Goal: Transaction & Acquisition: Subscribe to service/newsletter

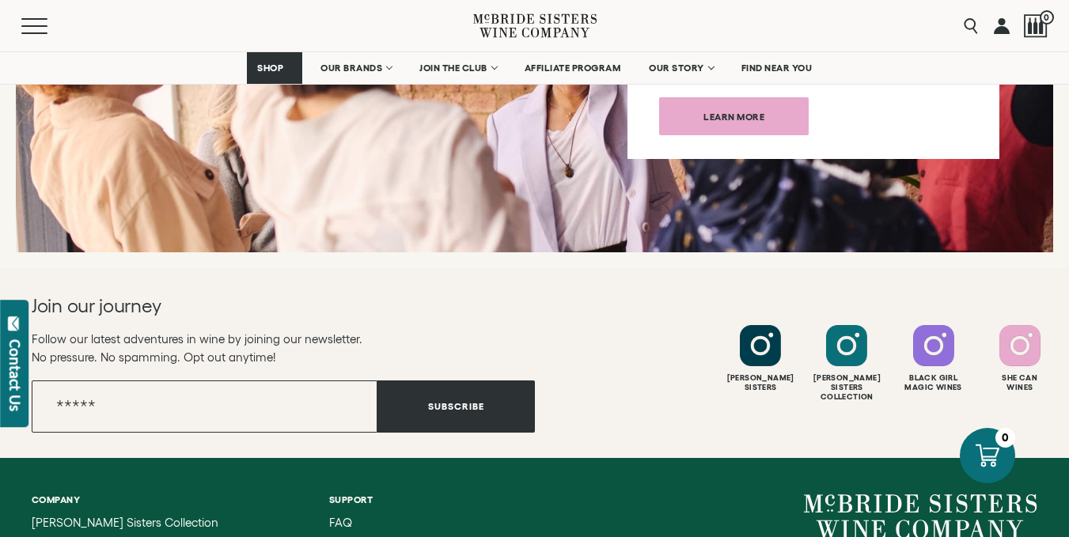
scroll to position [6003, 0]
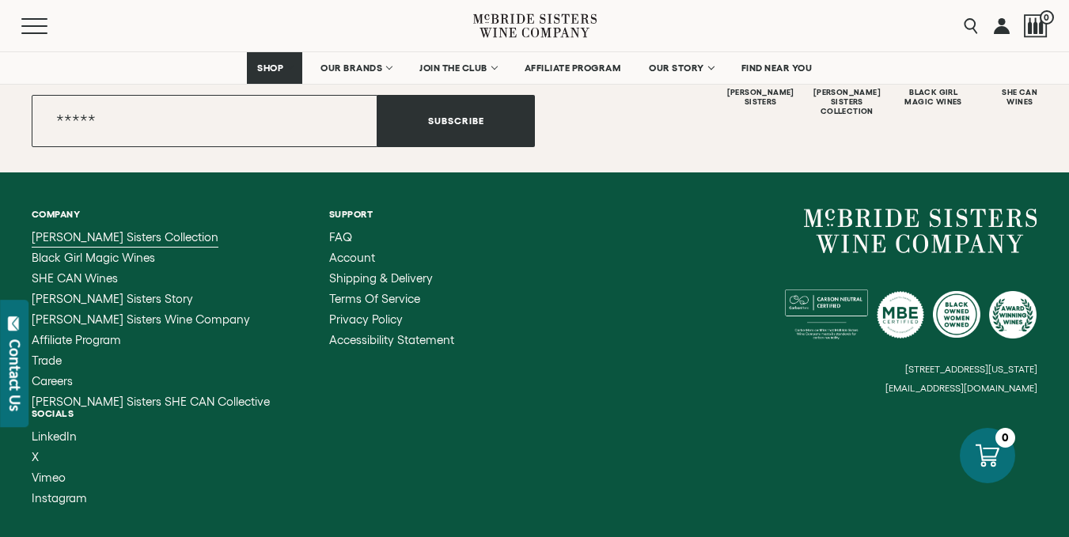
click at [172, 231] on link "[PERSON_NAME] Sisters Collection" at bounding box center [151, 237] width 238 height 13
click at [120, 251] on span "Black Girl Magic Wines" at bounding box center [93, 257] width 123 height 13
click at [108, 271] on span "SHE CAN Wines" at bounding box center [75, 277] width 86 height 13
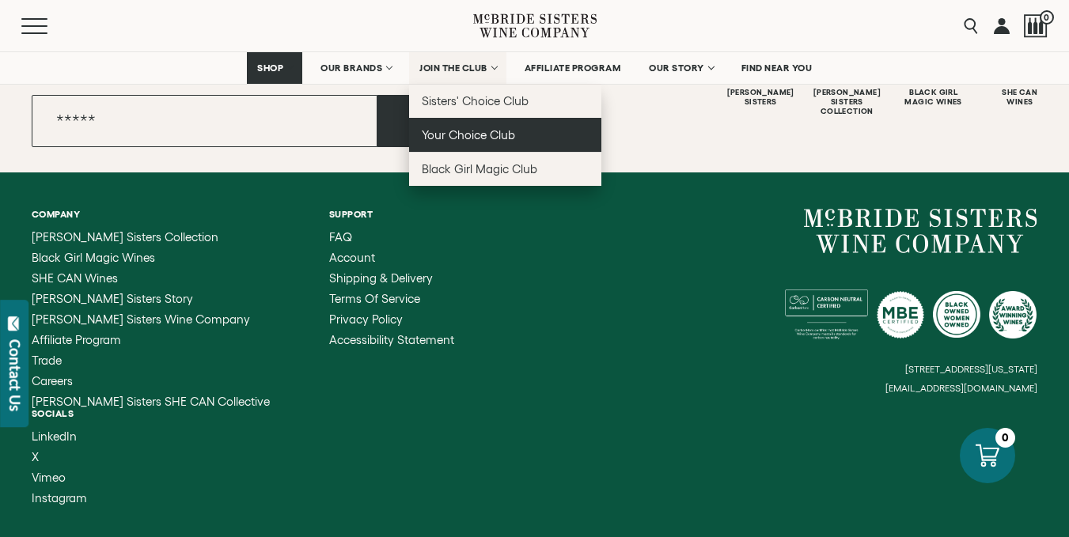
click at [471, 141] on span "Your Choice Club" at bounding box center [468, 134] width 93 height 13
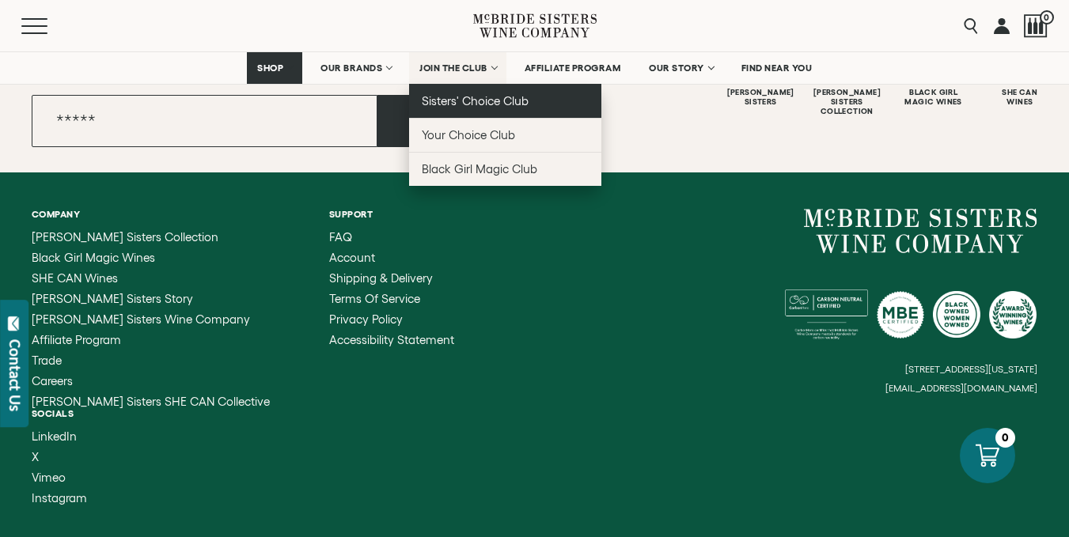
click at [477, 108] on link "Sisters' Choice Club" at bounding box center [505, 101] width 192 height 34
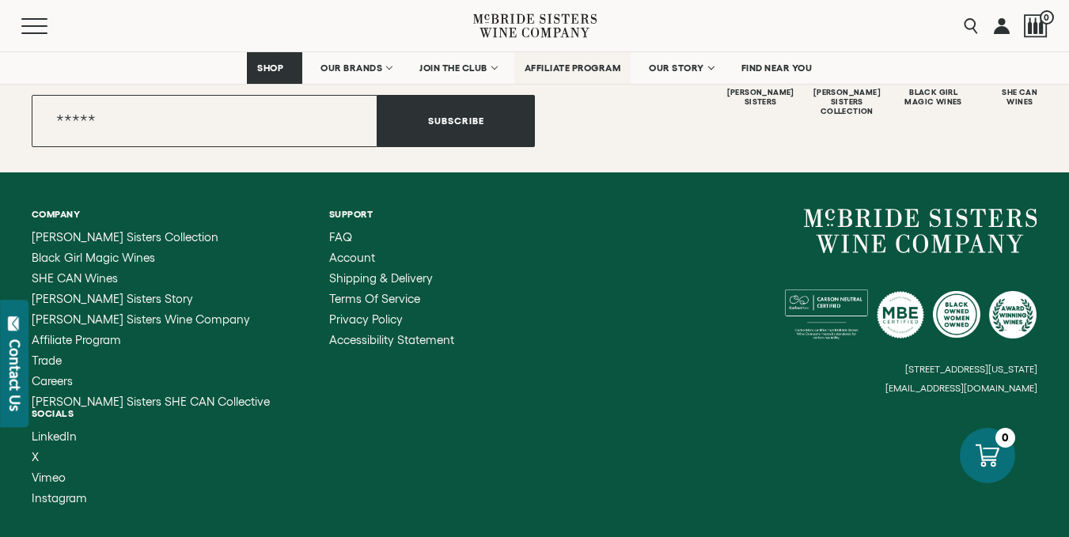
click at [556, 70] on span "AFFILIATE PROGRAM" at bounding box center [572, 67] width 97 height 11
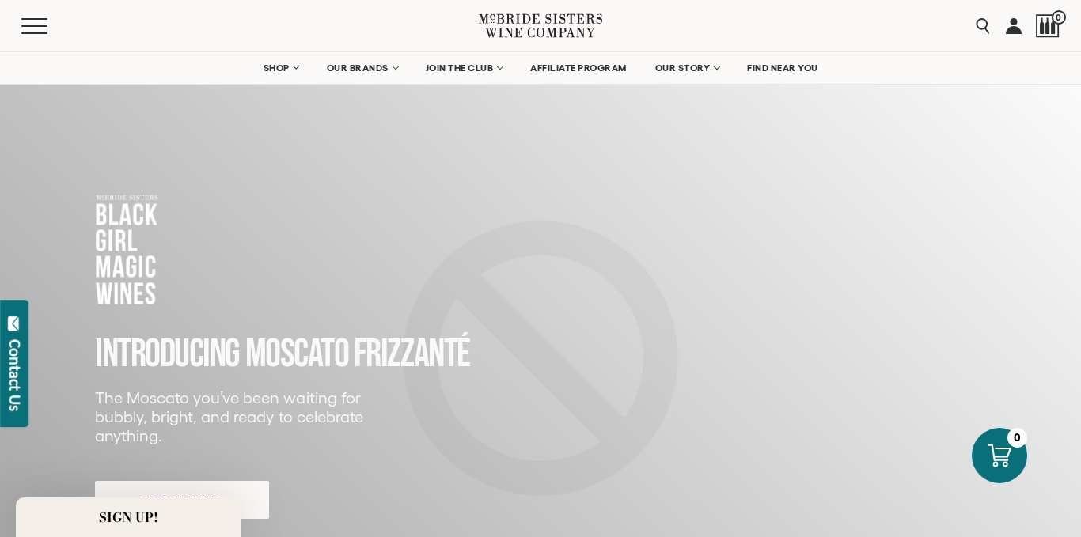
click at [956, 206] on div "Close dialog Discover Our Collections Join our community to receive exclusive u…" at bounding box center [540, 268] width 1081 height 537
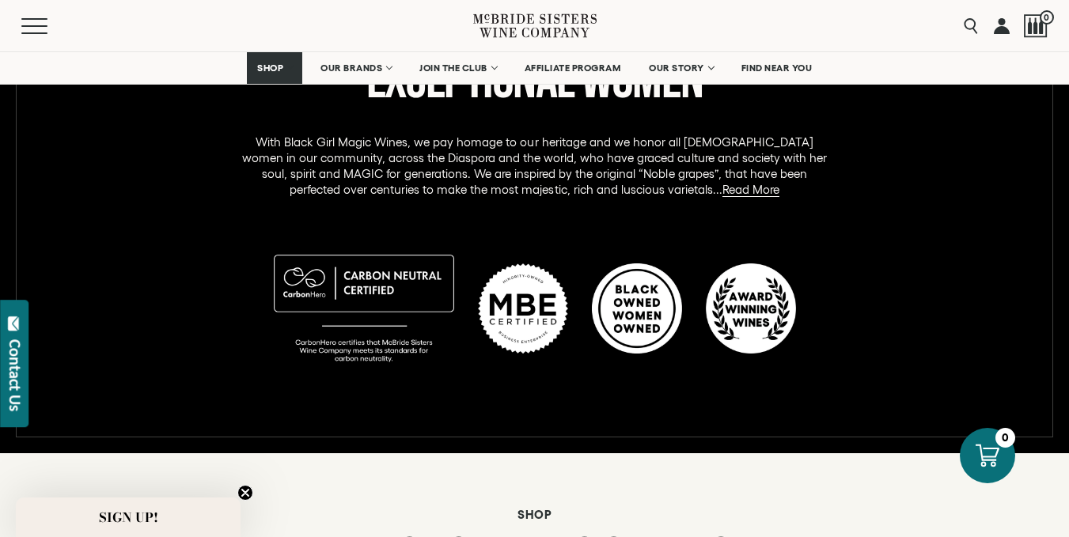
scroll to position [820, 0]
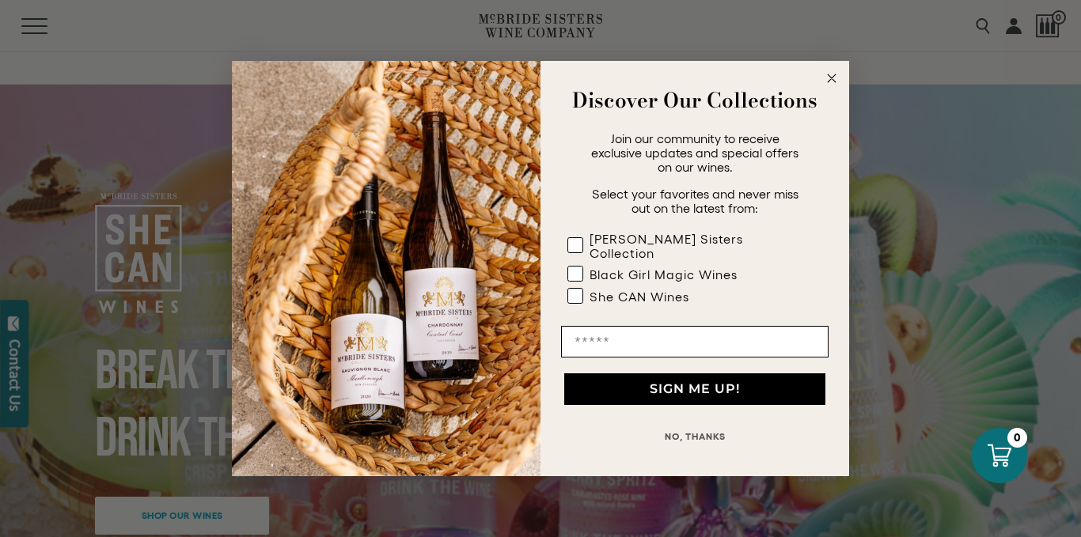
click at [907, 187] on div "Close dialog Discover Our Collections Join our community to receive exclusive u…" at bounding box center [540, 268] width 1081 height 537
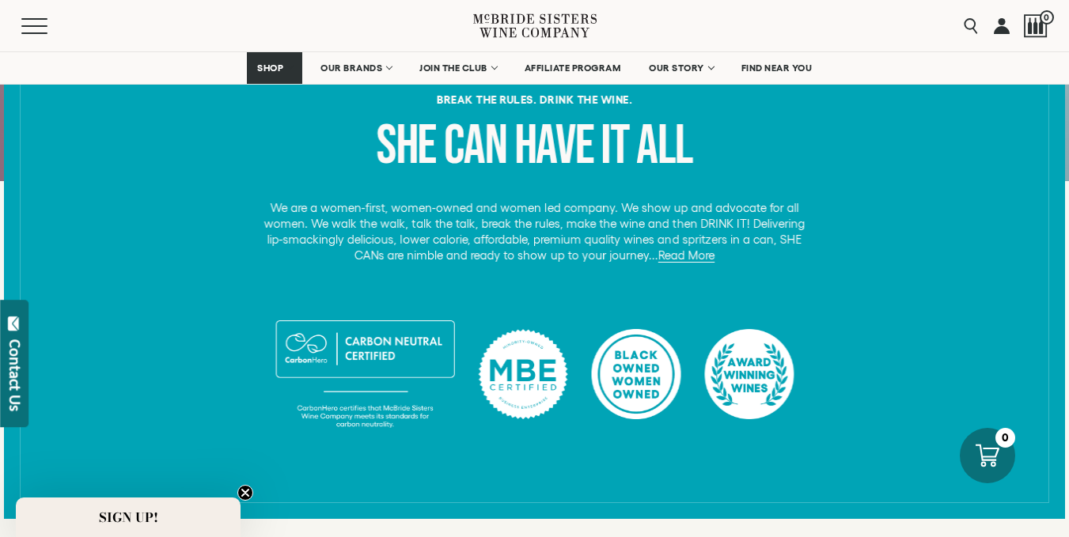
scroll to position [786, 0]
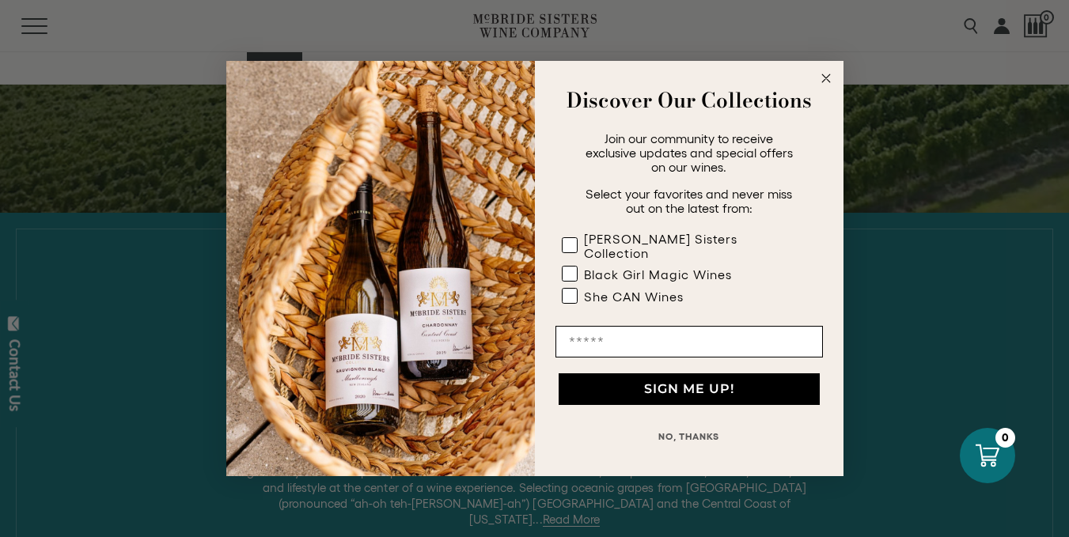
scroll to position [807, 0]
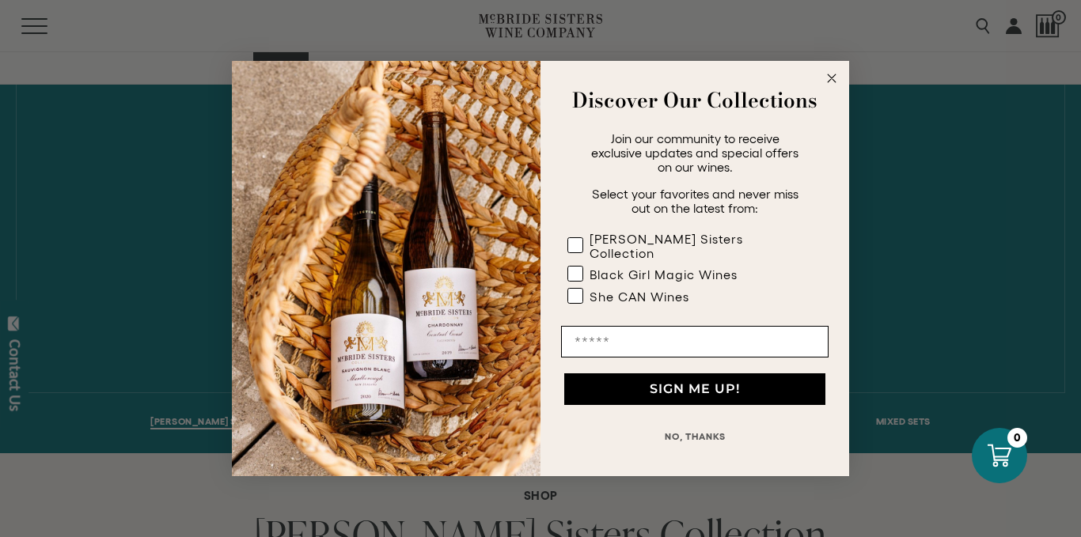
click at [830, 84] on circle "Close dialog" at bounding box center [832, 79] width 18 height 18
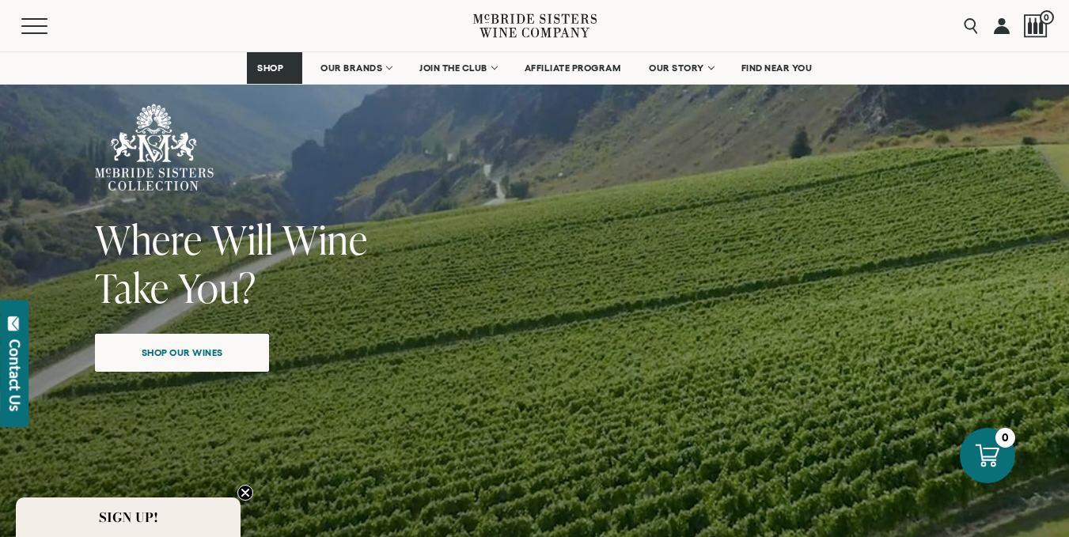
scroll to position [0, 0]
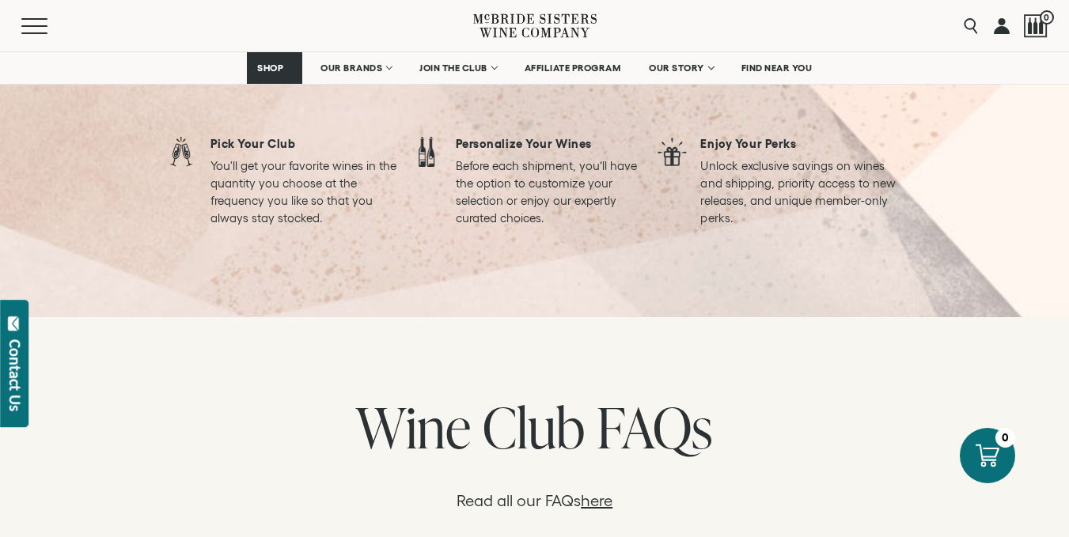
scroll to position [1271, 0]
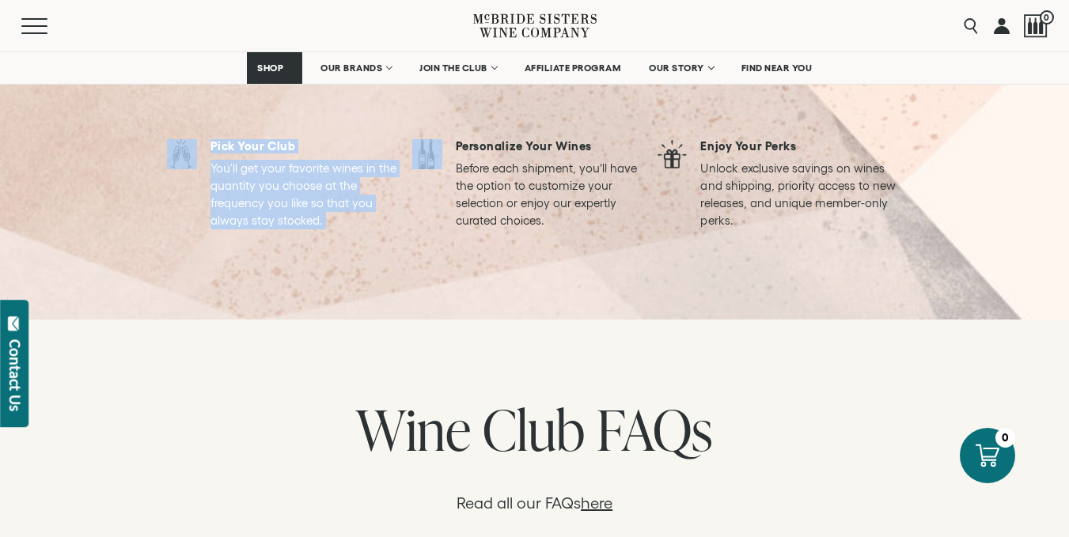
drag, startPoint x: 427, startPoint y: 305, endPoint x: 452, endPoint y: 273, distance: 40.7
click at [452, 273] on div "How It Works Pick Your Club You'll get your favorite wines in the quantity you …" at bounding box center [535, 126] width 736 height 310
click at [452, 140] on div "How It Works" at bounding box center [534, 55] width 613 height 169
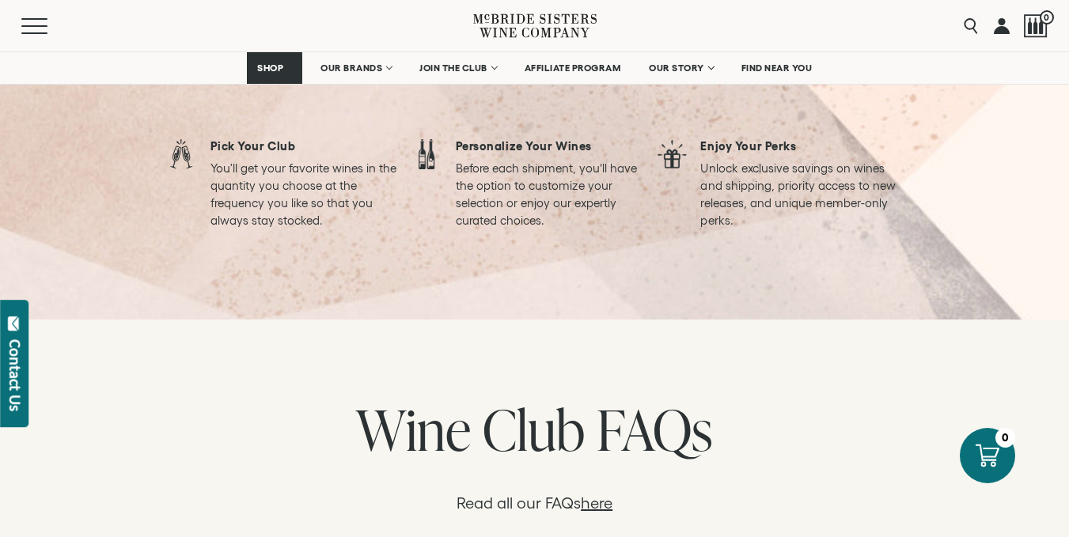
drag, startPoint x: 418, startPoint y: 305, endPoint x: 427, endPoint y: 311, distance: 10.8
drag, startPoint x: 427, startPoint y: 311, endPoint x: 259, endPoint y: 331, distance: 169.0
click at [259, 229] on p "You'll get your favorite wines in the quantity you choose at the frequency you …" at bounding box center [311, 195] width 202 height 70
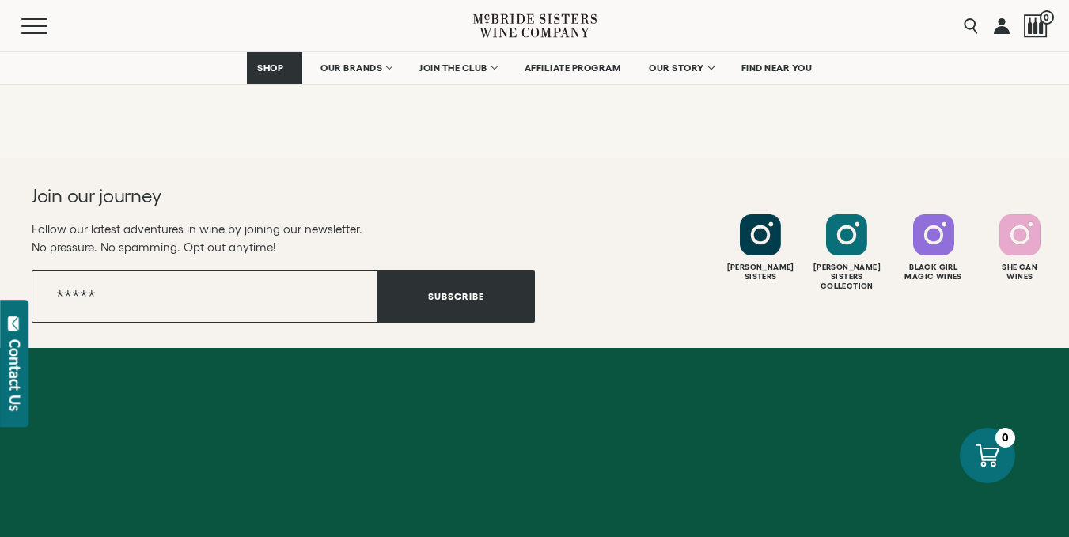
scroll to position [2154, 0]
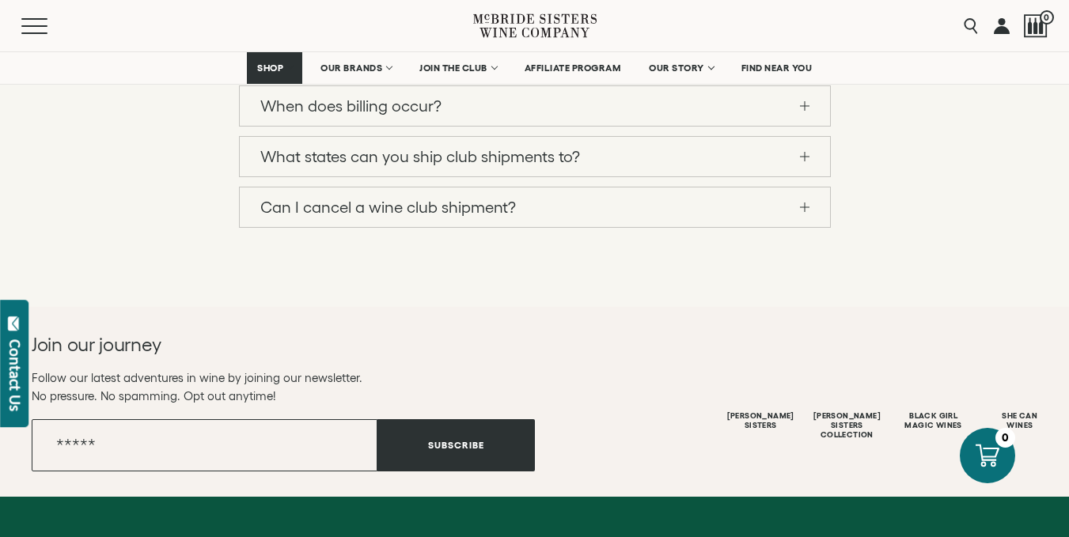
scroll to position [2031, 0]
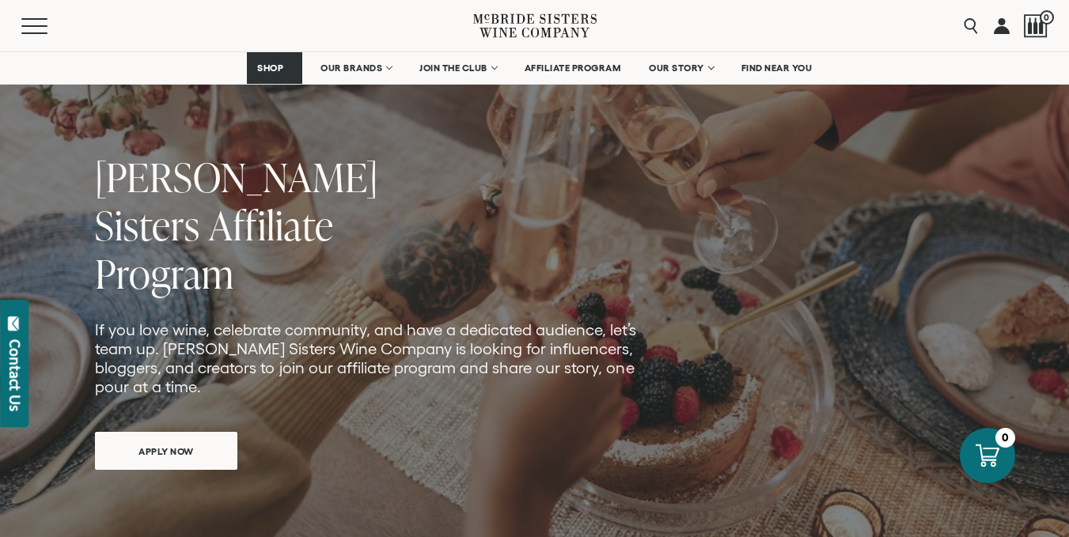
scroll to position [109, 0]
